Goal: Task Accomplishment & Management: Complete application form

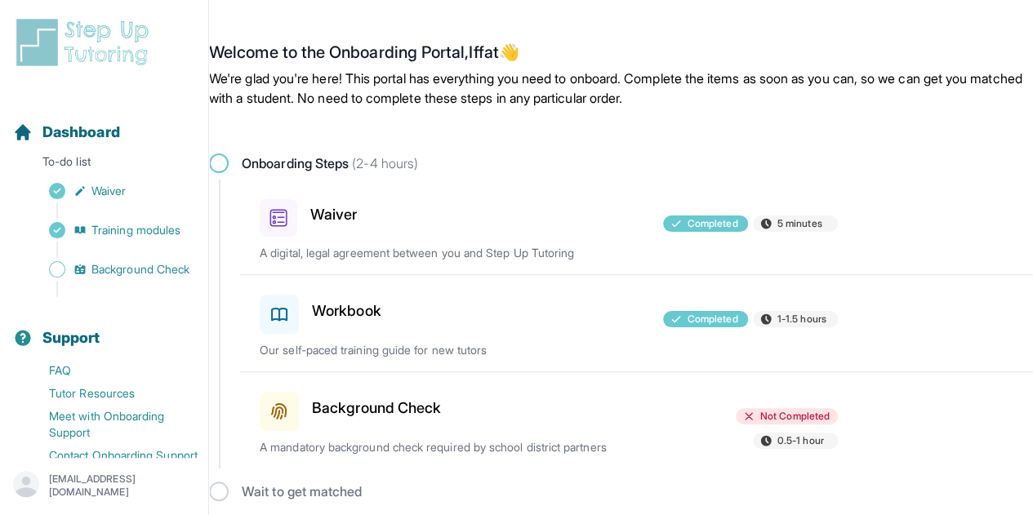
scroll to position [8, 0]
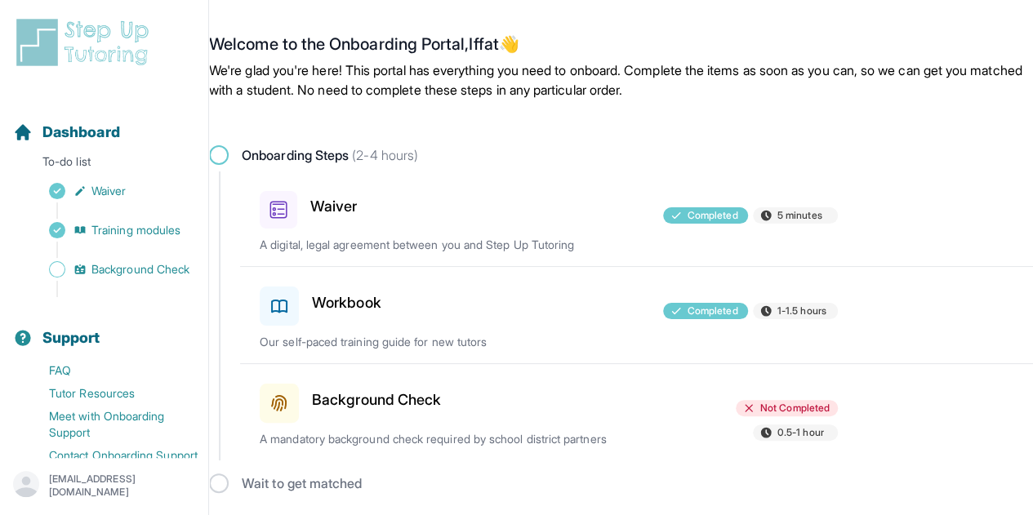
click at [364, 398] on h3 "Background Check" at bounding box center [376, 400] width 129 height 23
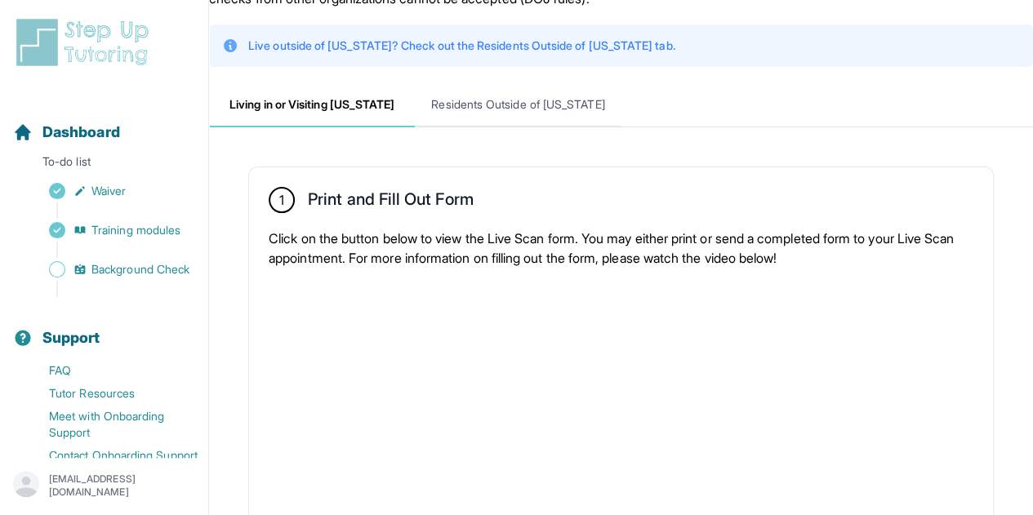
scroll to position [116, 0]
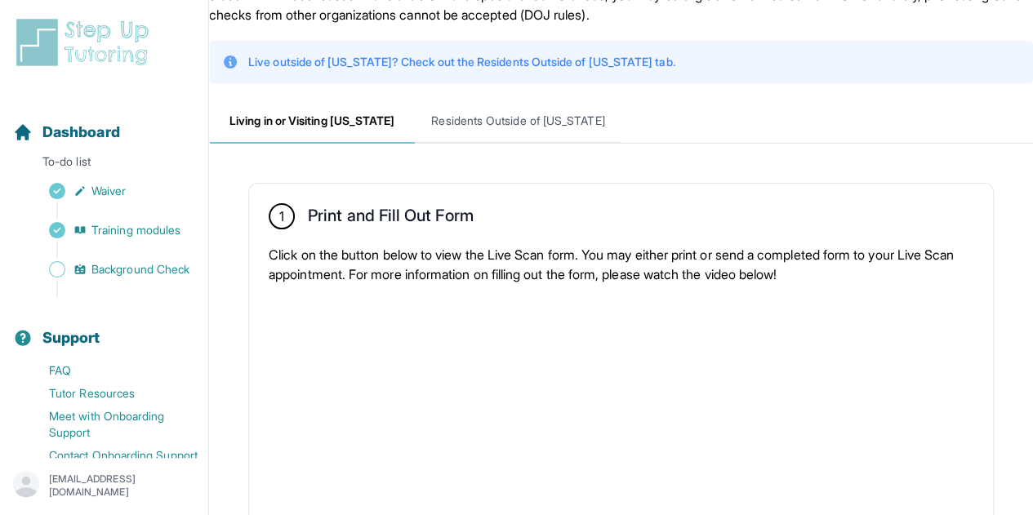
click at [491, 122] on span "Residents Outside of [US_STATE]" at bounding box center [518, 122] width 206 height 44
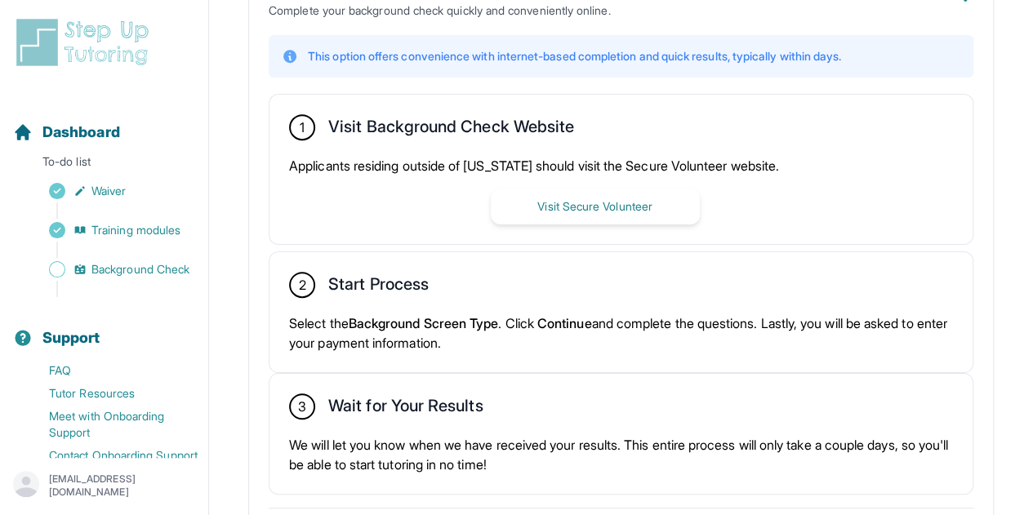
scroll to position [449, 0]
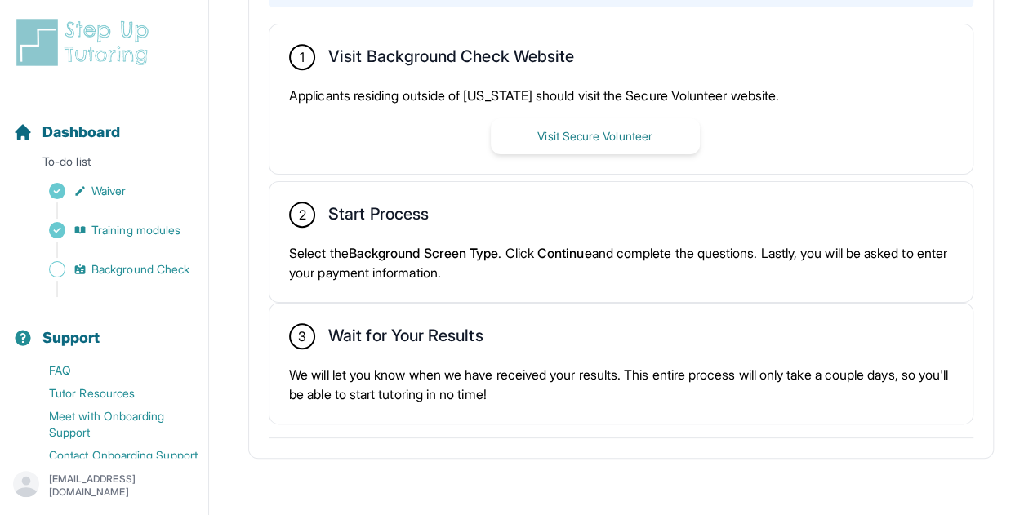
click at [371, 243] on p "Select the Background Screen Type . Click Continue and complete the questions. …" at bounding box center [621, 262] width 664 height 39
click at [348, 205] on h2 "Start Process" at bounding box center [378, 217] width 100 height 26
click at [380, 234] on div "2 Start Process Select the Background Screen Type . Click Continue and complete…" at bounding box center [620, 242] width 703 height 120
click at [380, 243] on p "Select the Background Screen Type . Click Continue and complete the questions. …" at bounding box center [621, 262] width 664 height 39
click at [397, 274] on p "Select the Background Screen Type . Click Continue and complete the questions. …" at bounding box center [621, 262] width 664 height 39
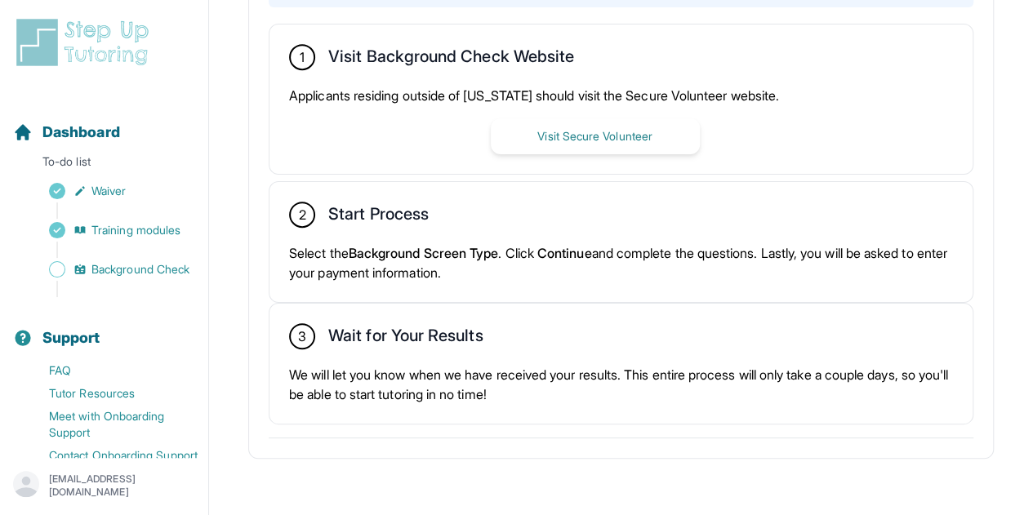
click at [426, 340] on h2 "Wait for Your Results" at bounding box center [405, 339] width 154 height 26
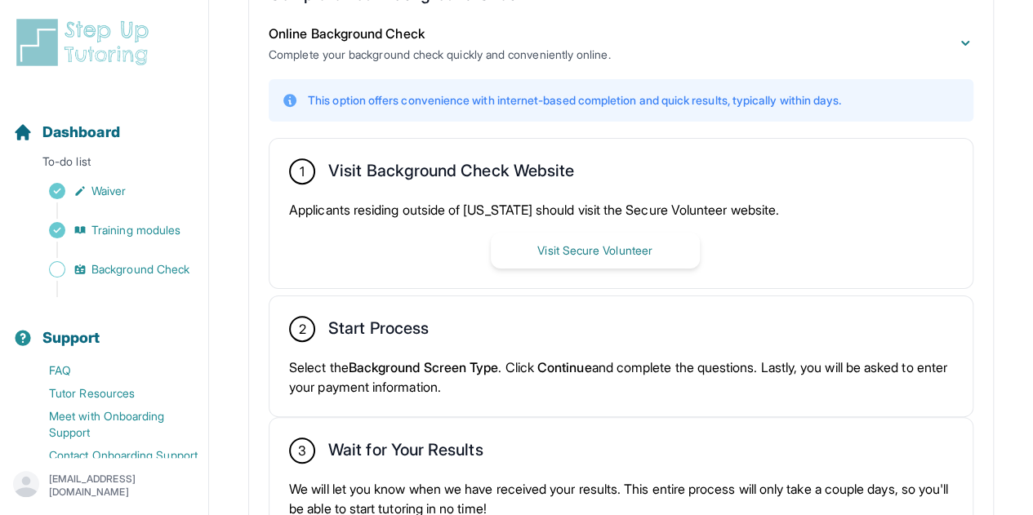
scroll to position [331, 0]
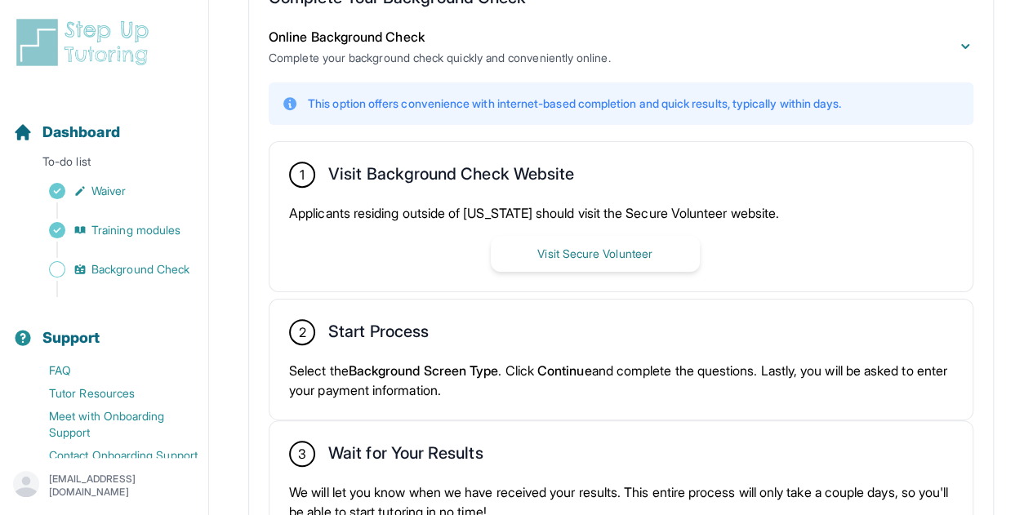
click at [470, 162] on div "1 Visit Background Check Website" at bounding box center [621, 176] width 664 height 29
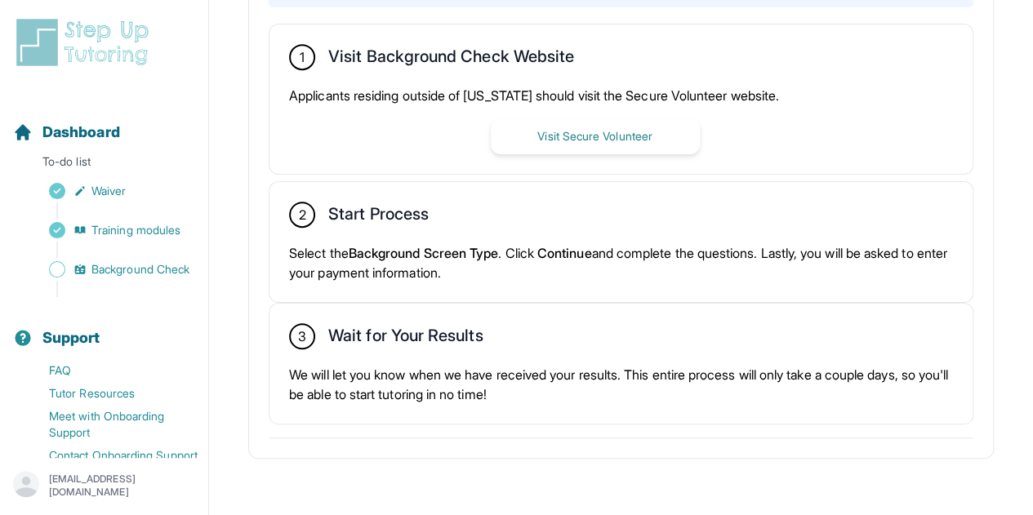
click at [436, 326] on h2 "Wait for Your Results" at bounding box center [405, 339] width 154 height 26
click at [546, 133] on button "Visit Secure Volunteer" at bounding box center [595, 136] width 209 height 36
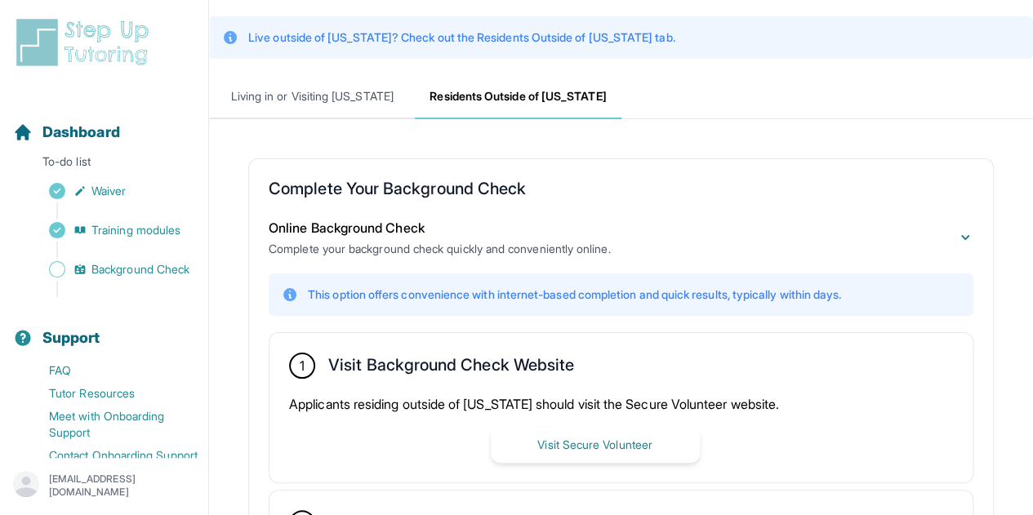
scroll to position [122, 0]
